Goal: Find contact information: Find contact information

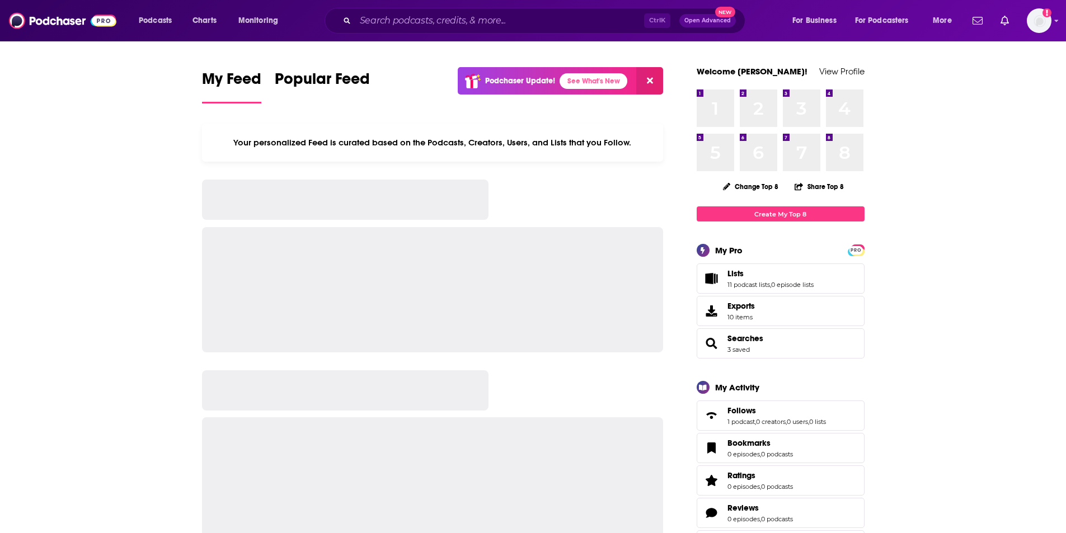
click at [429, 21] on input "Search podcasts, credits, & more..." at bounding box center [499, 21] width 289 height 18
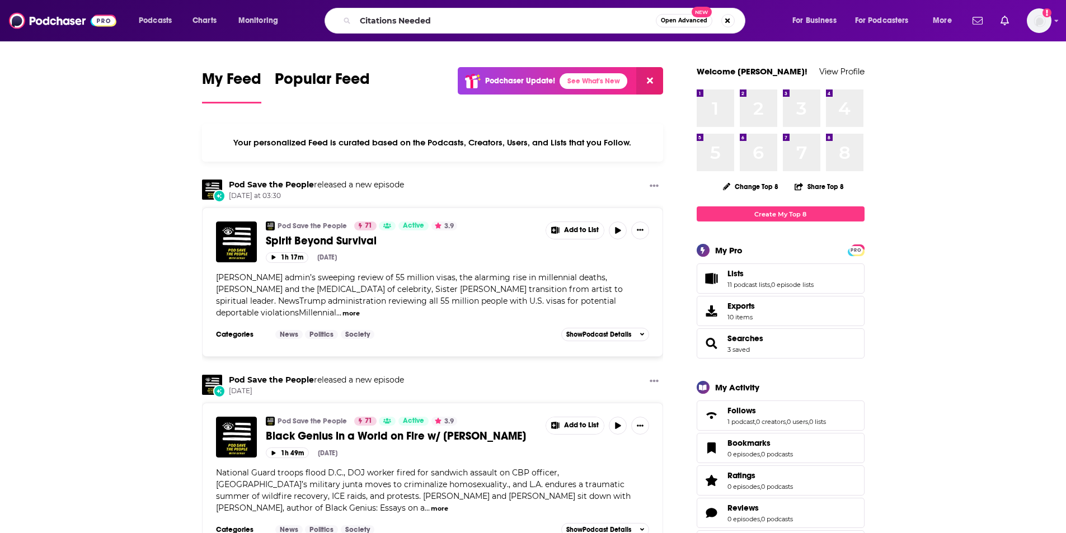
type input "Citations Needed"
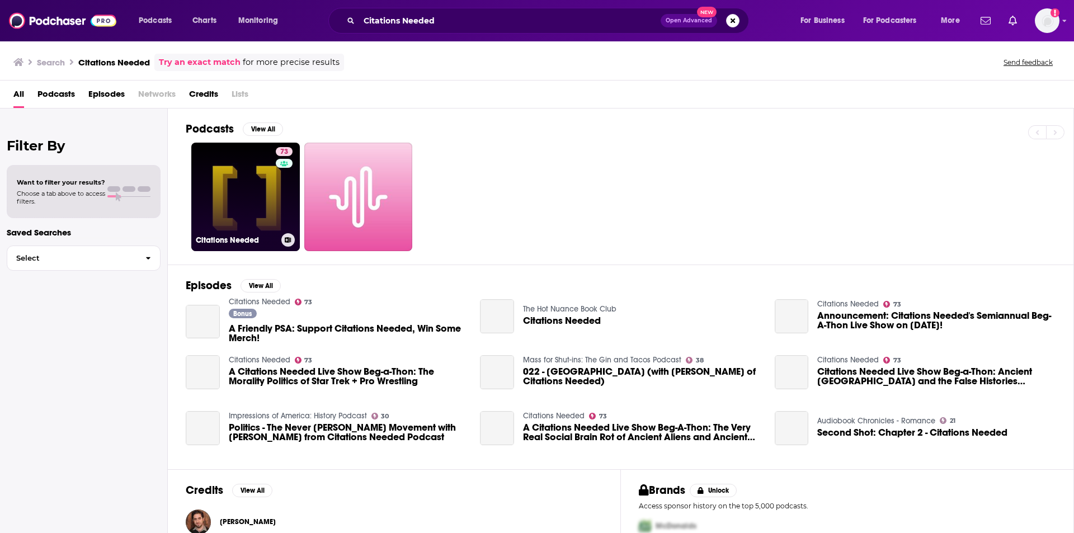
click at [277, 204] on div "73" at bounding box center [286, 190] width 20 height 86
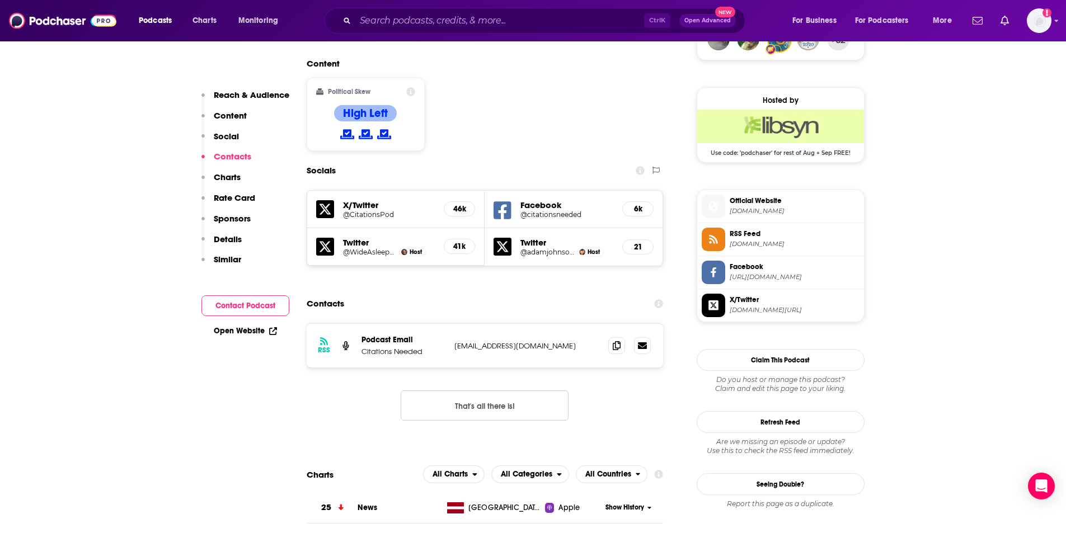
scroll to position [966, 0]
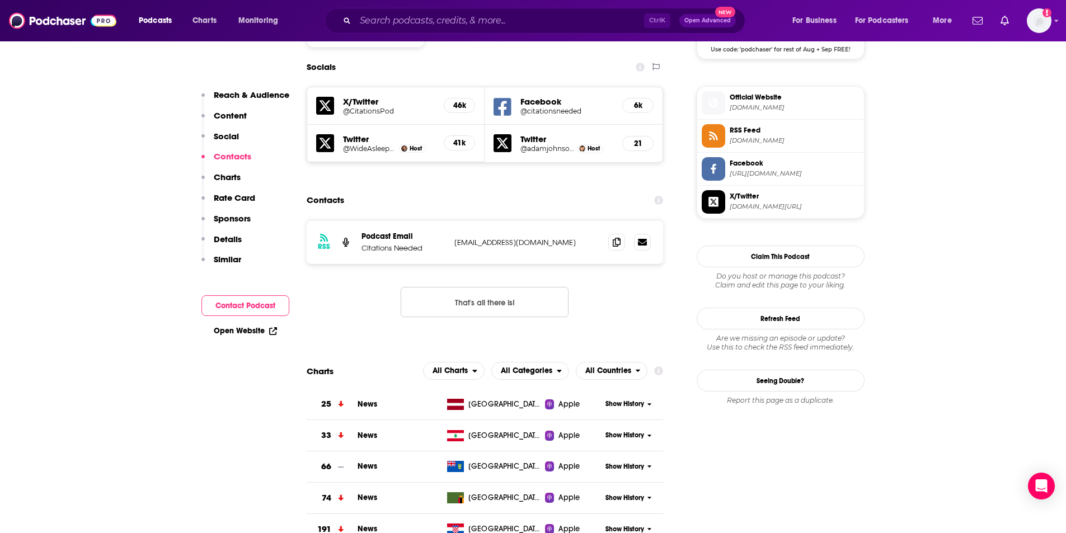
drag, startPoint x: 596, startPoint y: 174, endPoint x: 451, endPoint y: 175, distance: 145.4
click at [451, 220] on div "RSS Podcast Email Citations Needed [EMAIL_ADDRESS][DOMAIN_NAME] [EMAIL_ADDRESS]…" at bounding box center [485, 242] width 357 height 44
copy p "[EMAIL_ADDRESS][DOMAIN_NAME]"
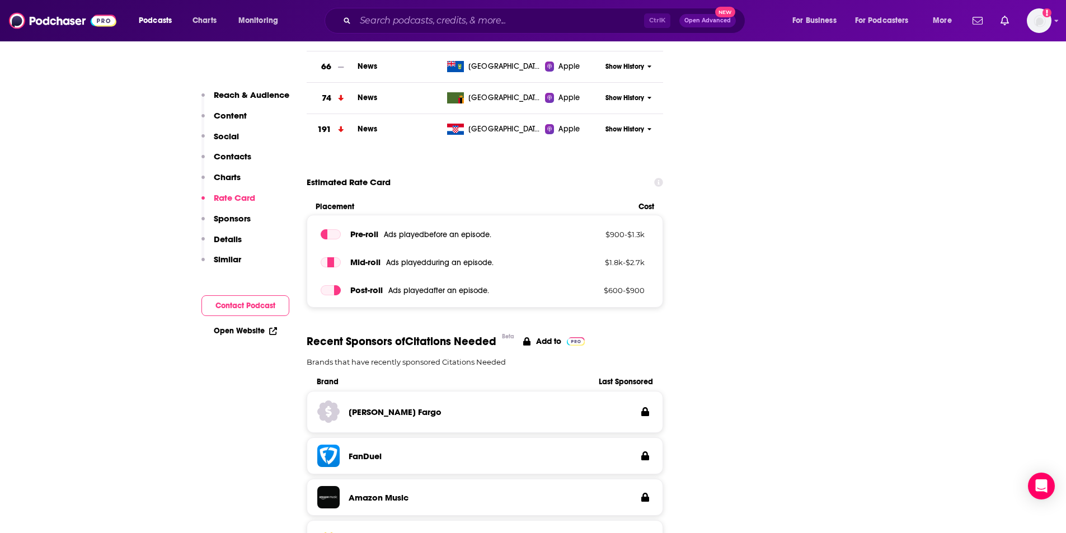
scroll to position [1552, 0]
